Goal: Contribute content: Contribute content

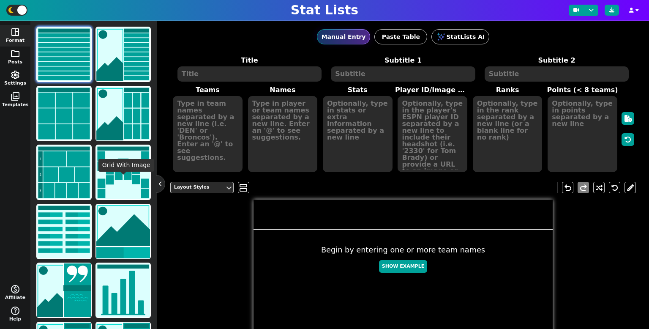
click at [14, 55] on span "folder" at bounding box center [15, 54] width 10 height 10
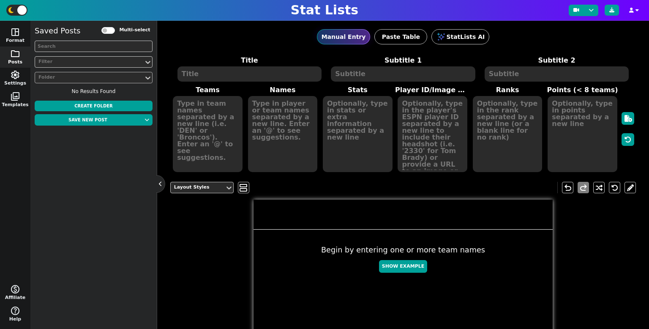
click at [142, 78] on div "Folder" at bounding box center [89, 77] width 109 height 11
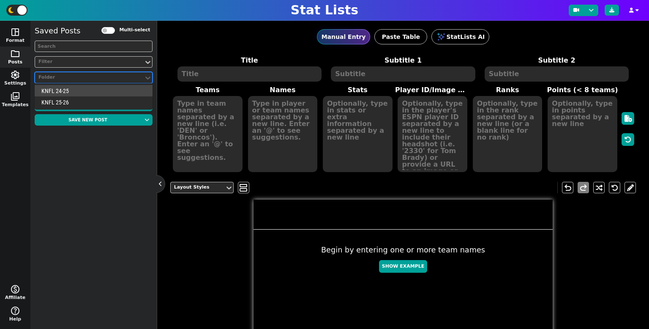
click at [107, 95] on div "KNFL 24-25" at bounding box center [94, 90] width 118 height 11
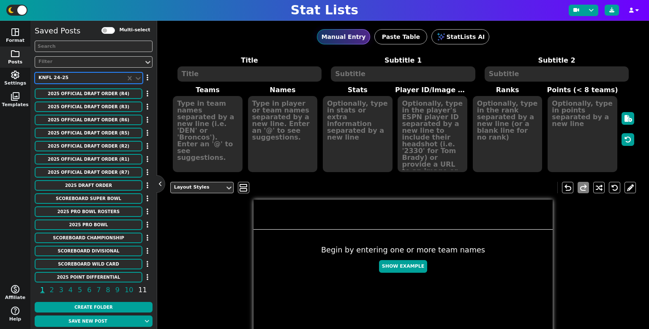
click at [137, 289] on span "11" at bounding box center [142, 289] width 11 height 11
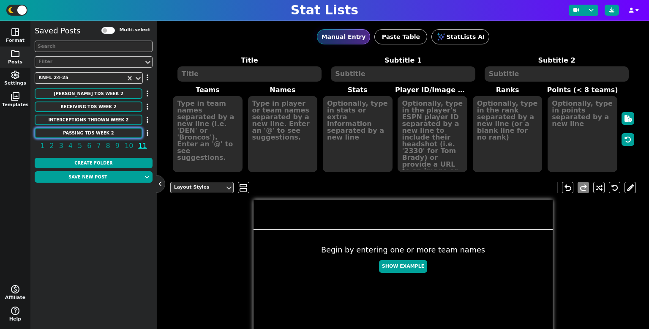
click at [118, 133] on button "Passing TDs Week 2" at bounding box center [89, 133] width 108 height 11
type textarea "Passing TDS"
type textarea "Through Week 2"
type textarea "JAX NYJ DAL PHI LAR NO SEA MIN KC"
type textarea "Jeremy Long Bryce Young Dak Prescott Carson Wentz Jared Goff CJ Stroud Anthony …"
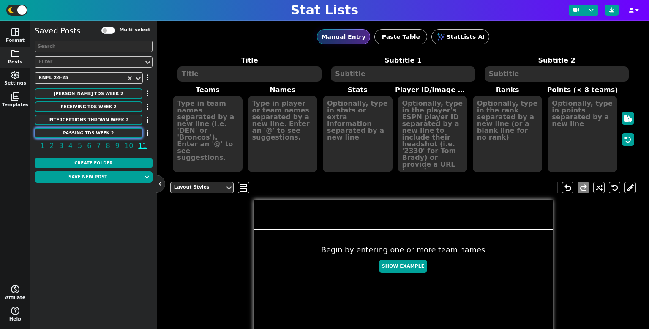
type textarea "5 5 5 4 4 4 4 4 4"
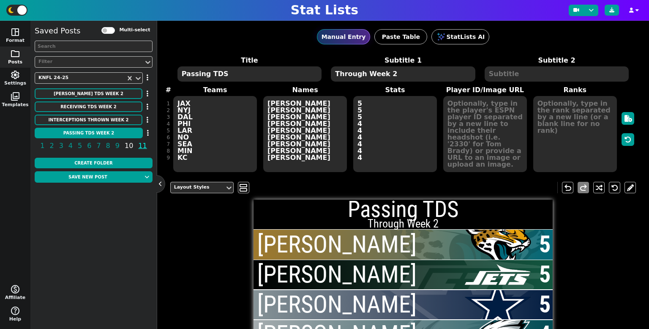
click at [125, 148] on span "10" at bounding box center [128, 145] width 11 height 11
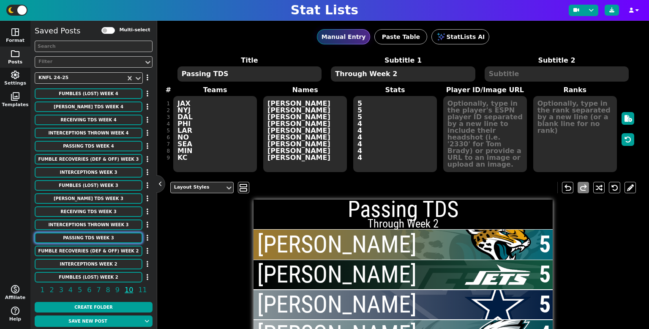
click at [115, 242] on button "Passing TDs Week 3" at bounding box center [89, 237] width 108 height 11
type textarea "Passing TDs"
type textarea "Through Week 3"
type textarea "JAX KC NYJ DAL BUF PHI NO SEA MIN"
type textarea "Jeremy Long Patrick Mahomes Bryce Young Dak Prescott Josh Allen Carson Wentz CJ…"
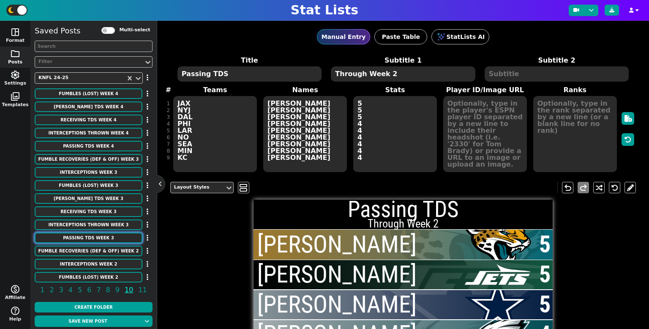
type textarea "9 7 7 7 6 6 6 6 5 5"
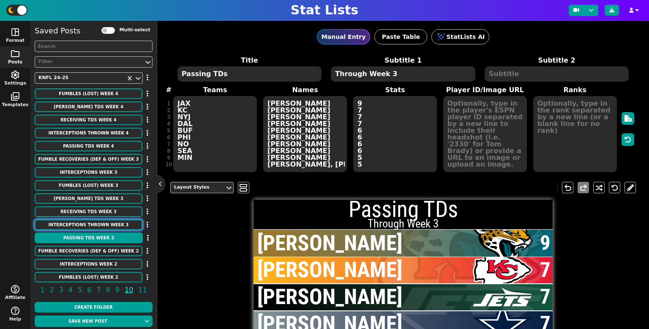
click at [123, 221] on button "Interceptions Thrown Week 3" at bounding box center [89, 224] width 108 height 11
type textarea "Interceptions Thrown"
type textarea "IND SF TB WAS PIT CIN BAL GB LV"
type textarea "Bo Nix Kenny Pickett Jameis Winston Brock Bikker Michael Penix Jr Jayden Daniel…"
type textarea "6 5 4 4 3 3 3 3 3 3"
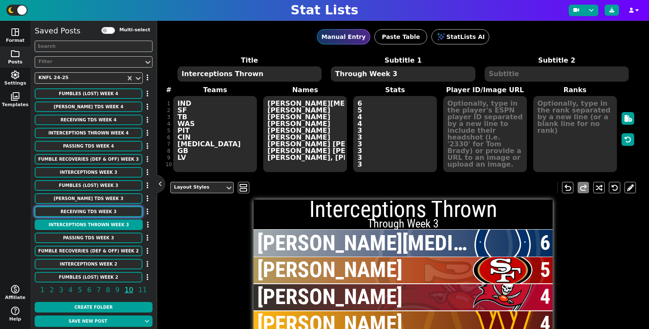
click at [126, 210] on button "Receiving TDs Week 3" at bounding box center [89, 211] width 108 height 11
type textarea "Receiving TDs"
type textarea "KC BUF PHI MIA CHI NO JAX NYJ HOU"
type textarea "Terry McLaurin Zay Jones Deshaun Hamilton Tyler Boyd Tyreek Hill Courtland Sutt…"
type textarea "4 4 4 3 3 3 3 3 3 3"
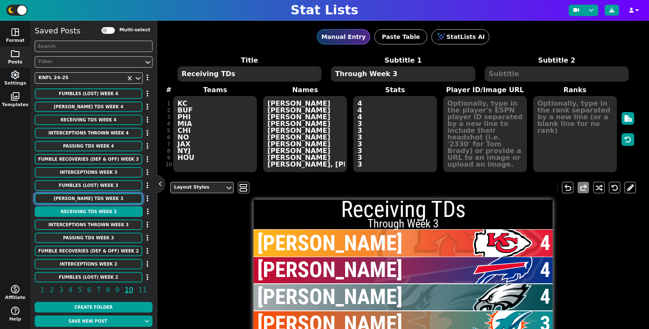
click at [126, 202] on button "Rushing TDs Week 3" at bounding box center [89, 198] width 108 height 11
type textarea "Rushing TDs"
type textarea "ATL TEN NYG CAR BAL JAX LAC GB LV DET"
type textarea "Breece Hall Derrick Henry Chris Visor Christian McCaffery Bijan Robinson James …"
type textarea "5 4 3 3 3 3 3 3 3 3"
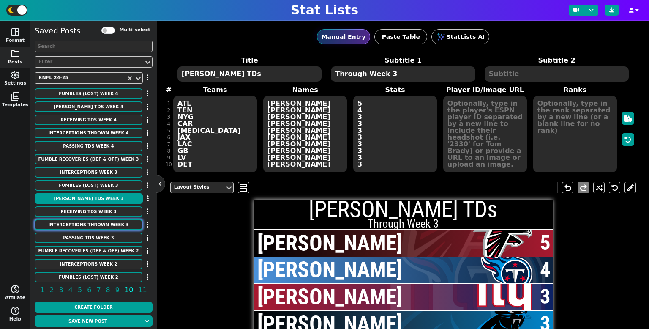
click at [122, 229] on button "Interceptions Thrown Week 3" at bounding box center [89, 224] width 108 height 11
type textarea "Interceptions Thrown"
type textarea "IND SF TB WAS PIT CIN BAL GB LV"
type textarea "Bo Nix Kenny Pickett Jameis Winston Brock Bikker Michael Penix Jr Jayden Daniel…"
type textarea "6 5 4 4 3 3 3 3 3 3"
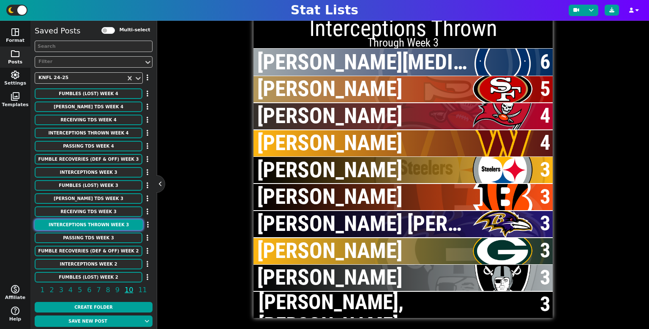
scroll to position [180, 0]
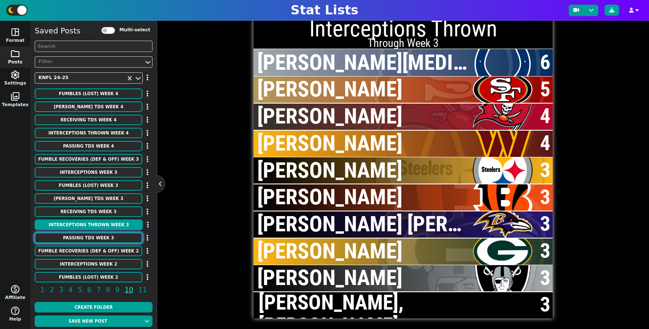
click at [118, 234] on button "Passing TDs Week 3" at bounding box center [89, 237] width 108 height 11
type textarea "Passing TDs"
type textarea "JAX KC NYJ DAL BUF PHI NO SEA MIN"
type textarea "Jeremy Long Patrick Mahomes Bryce Young Dak Prescott Josh Allen Carson Wentz CJ…"
type textarea "9 7 7 7 6 6 6 6 5 5"
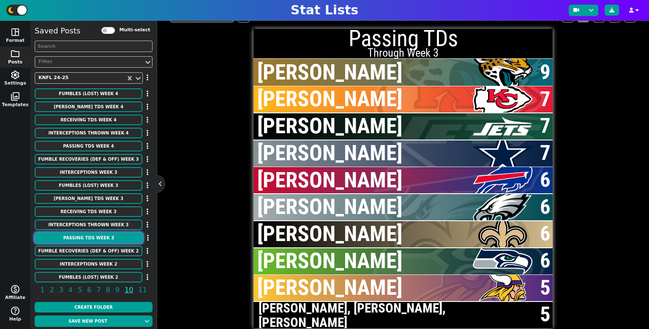
scroll to position [179, 0]
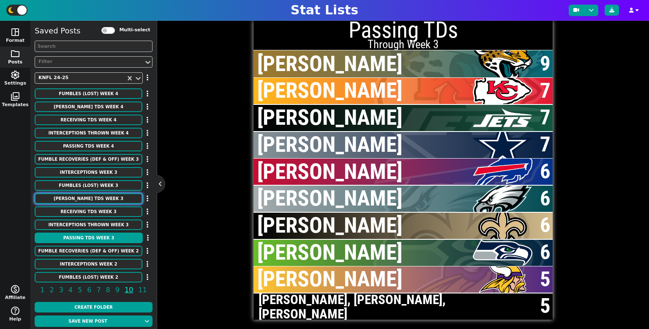
click at [112, 194] on button "Rushing TDs Week 3" at bounding box center [89, 198] width 108 height 11
type textarea "Rushing TDs"
type textarea "ATL TEN NYG CAR BAL JAX LAC GB LV DET"
type textarea "Breece Hall Derrick Henry Chris Visor Christian McCaffery Bijan Robinson James …"
type textarea "5 4 3 3 3 3 3 3 3 3"
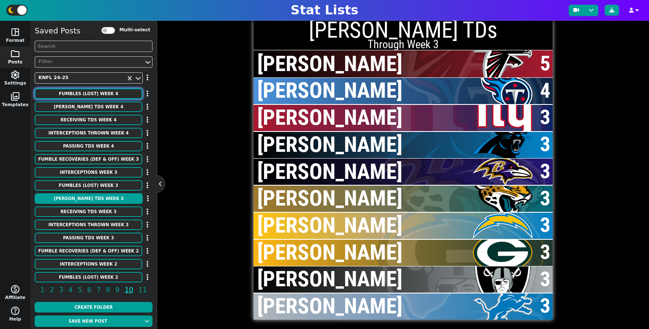
click at [70, 96] on button "Fumbles (Lost) Week 4" at bounding box center [89, 93] width 108 height 11
type textarea "Fumbles (Lost)"
type textarea "Through Week 4"
type textarea "PHI SF NO NYG MIA DAL CLE GB"
type textarea "Carson Wentz Raheem Mostert CJ Stroud Malik Willis Zion Masks Tony Pollard Kare…"
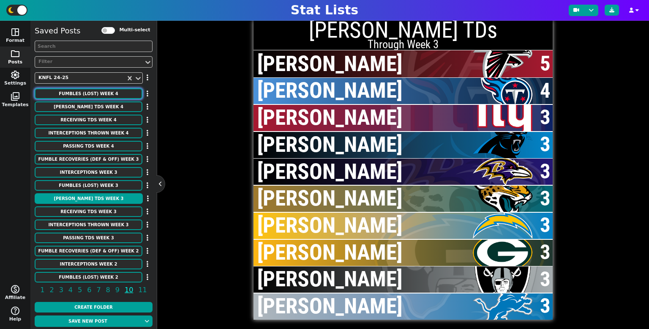
type textarea "3 (3) 3 (3) 2 (2) 2 (2) 2 (2) 2 (2) 2 (1) 1 (1) 1 (1) 1 (0)"
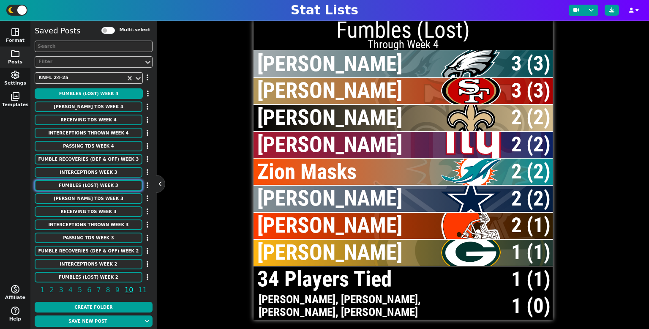
click at [82, 188] on button "Fumbles (Lost) Week 3" at bounding box center [89, 185] width 108 height 11
type textarea "Through Week 3"
type textarea "PHI NO MIA SF NYG GB CIN CHI"
type textarea "Carson Wentz CJ Stroud Zion Masks Raheem Mostert Malik Willis Drake Maye Jayden…"
type textarea "2 (2) 2 (2) 2 (2) 2 (2) 1 (1) 1 (1) 1 (1) 1 (1) 1 (1) 1 (0)"
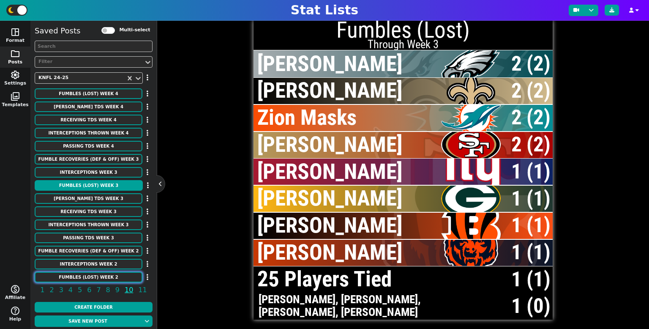
click at [96, 272] on button "Fumbles (Lost) Week 2" at bounding box center [89, 277] width 108 height 11
type textarea "Through Week 2"
type textarea "NO NYG GB CIN PHI DAL NYG"
type textarea "CJ Stroud Malik Willis Drake Maye Jayden Daniels Carson Wentz Tony Pollard Chri…"
type textarea "1(1) 1(1) 1(1) 1(1) 1(1) 1(1) 1(1) 1(1) 1(0)"
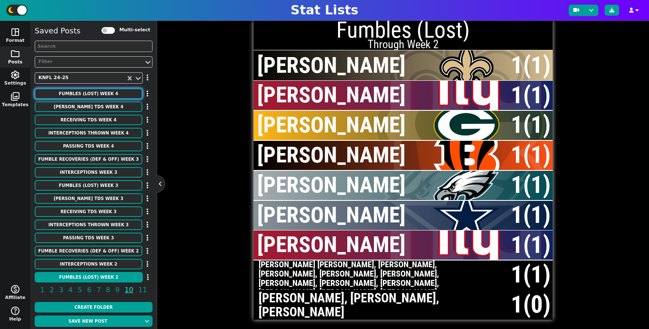
click at [101, 96] on button "Fumbles (Lost) Week 4" at bounding box center [89, 93] width 108 height 11
type textarea "Through Week 4"
type textarea "PHI SF NO NYG MIA DAL CLE GB"
type textarea "Carson Wentz Raheem Mostert CJ Stroud Malik Willis Zion Masks Tony Pollard Kare…"
type textarea "3 (3) 3 (3) 2 (2) 2 (2) 2 (2) 2 (2) 2 (1) 1 (1) 1 (1) 1 (0)"
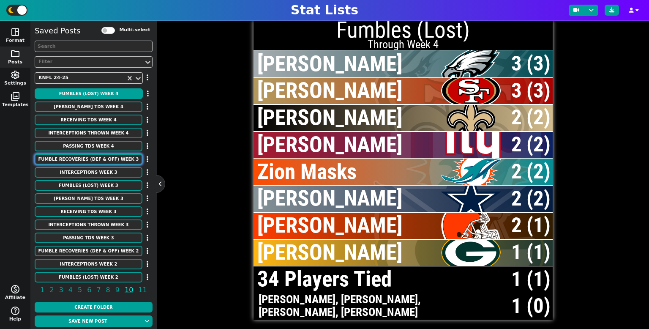
click at [104, 161] on button "Fumble Recoveries (DEF & OFF) Week 3" at bounding box center [89, 159] width 108 height 11
type textarea "Fumble Recoveries (DEF & OFF)"
type textarea "Through Week 3"
type textarea "LV NE TEN WAS TB NYJ BUF DAL"
type textarea "Chad Barner Devin Staples Devin Lloyd Channing Tindall David Ojabo Quincy Willi…"
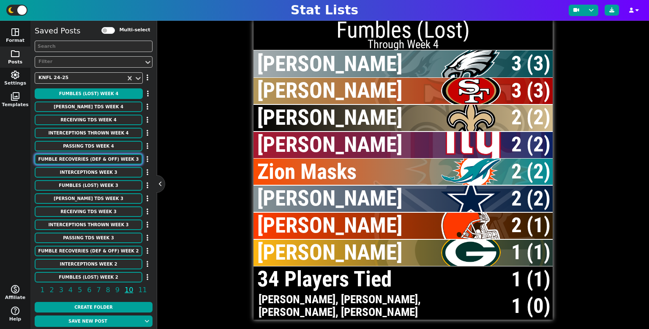
type textarea "2 2 2 2 2 1 1 1 1 1"
